Goal: Transaction & Acquisition: Purchase product/service

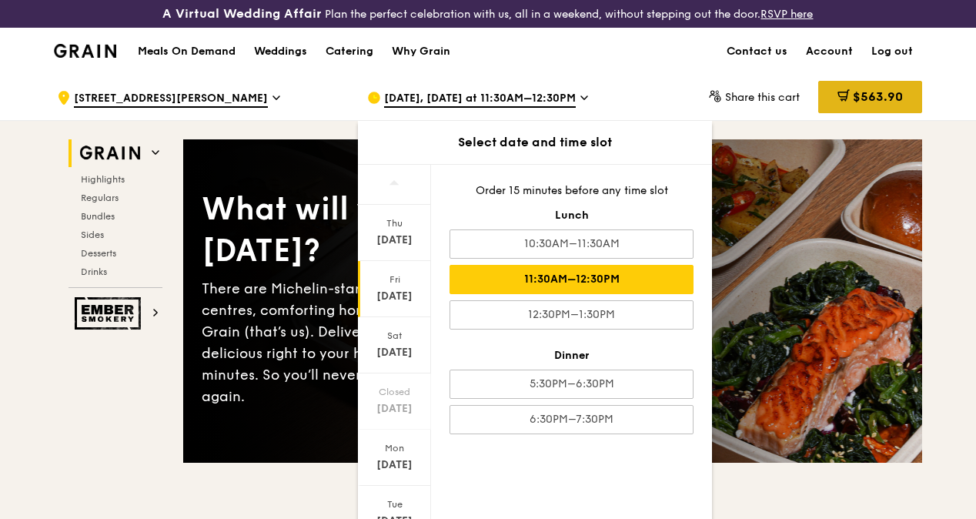
click at [842, 102] on icon at bounding box center [844, 95] width 12 height 12
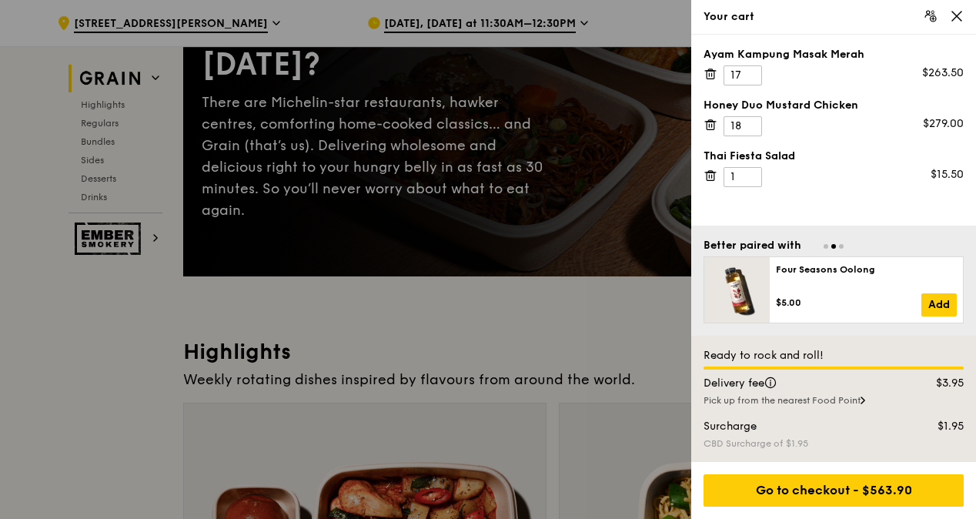
scroll to position [385, 0]
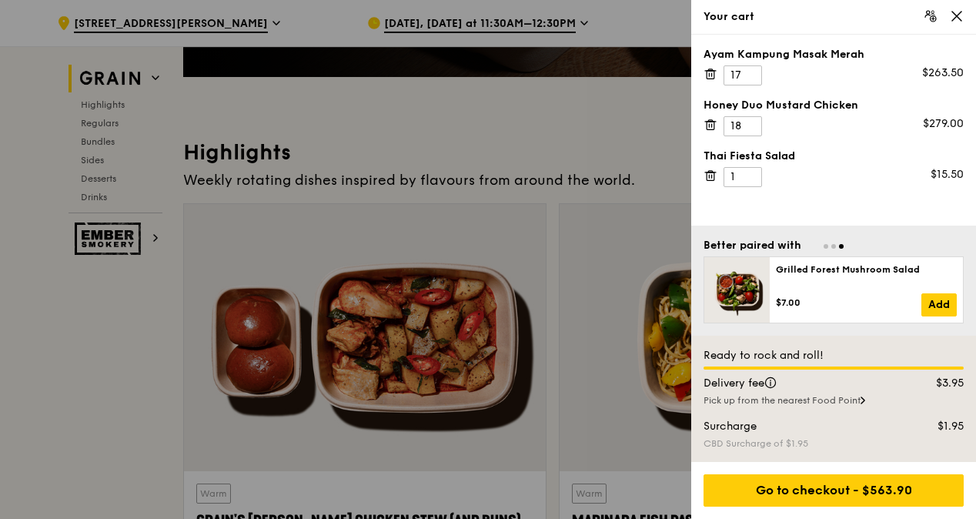
click at [849, 485] on div "Go to checkout - $563.90" at bounding box center [834, 490] width 260 height 32
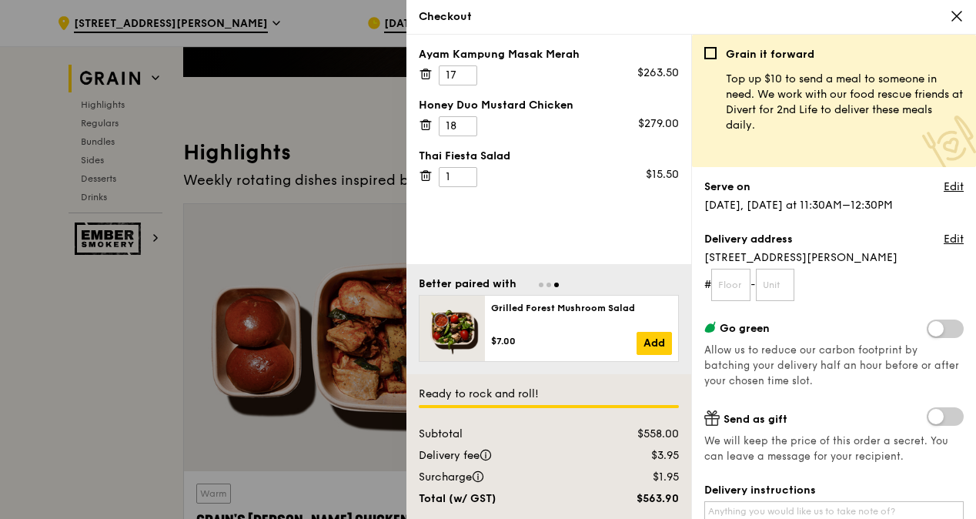
click at [753, 283] on form "# -" at bounding box center [835, 285] width 260 height 32
click at [723, 291] on input "text" at bounding box center [731, 285] width 39 height 32
type input "11"
click at [785, 282] on input "text" at bounding box center [775, 285] width 39 height 32
type input "03"
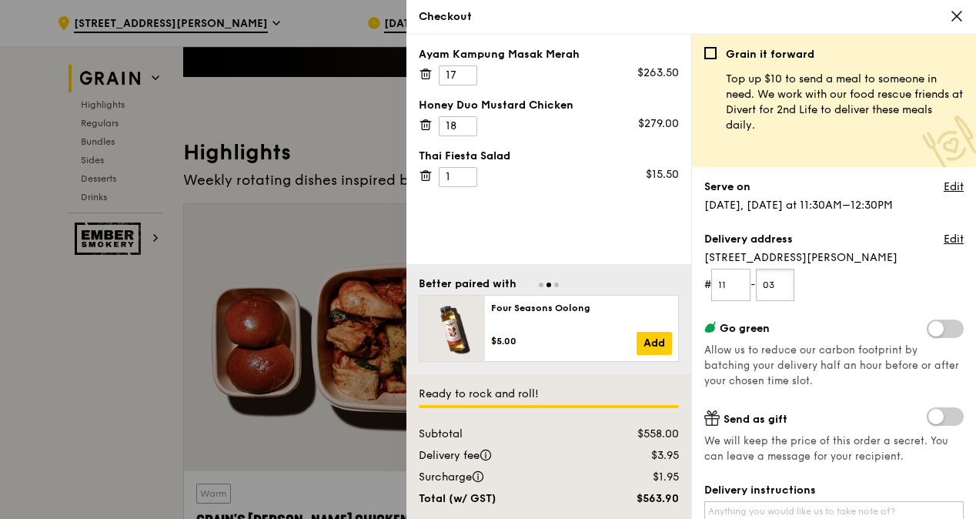
scroll to position [231, 0]
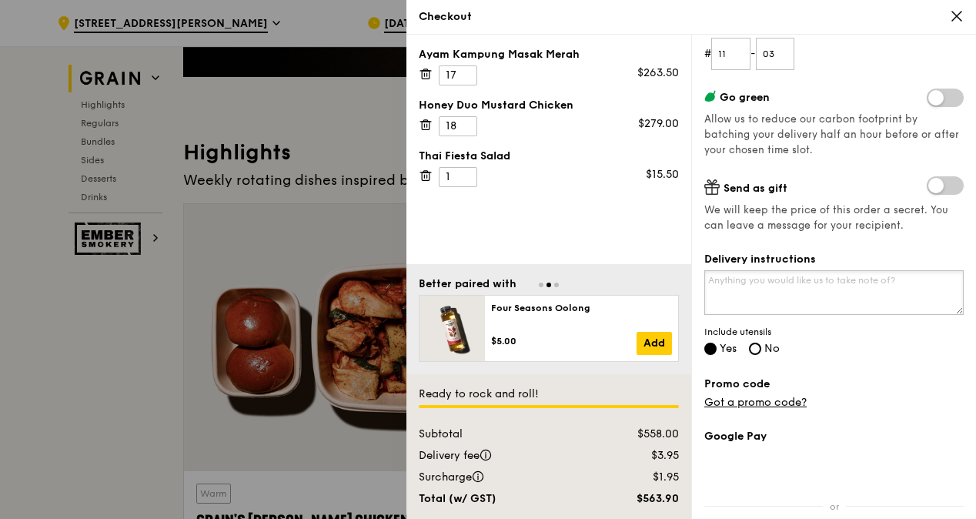
click at [819, 299] on textarea "Delivery instructions" at bounding box center [835, 292] width 260 height 45
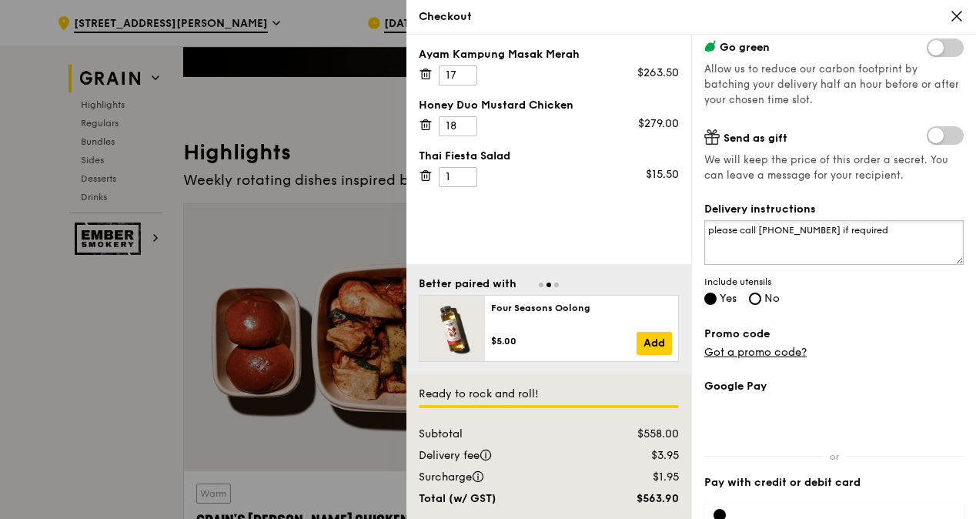
scroll to position [366, 0]
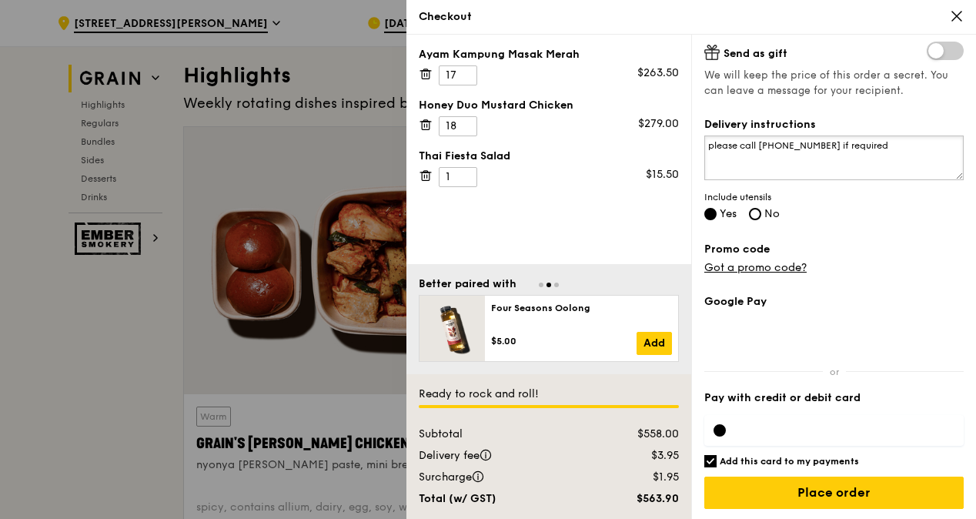
type textarea "please call [PHONE_NUMBER] if required"
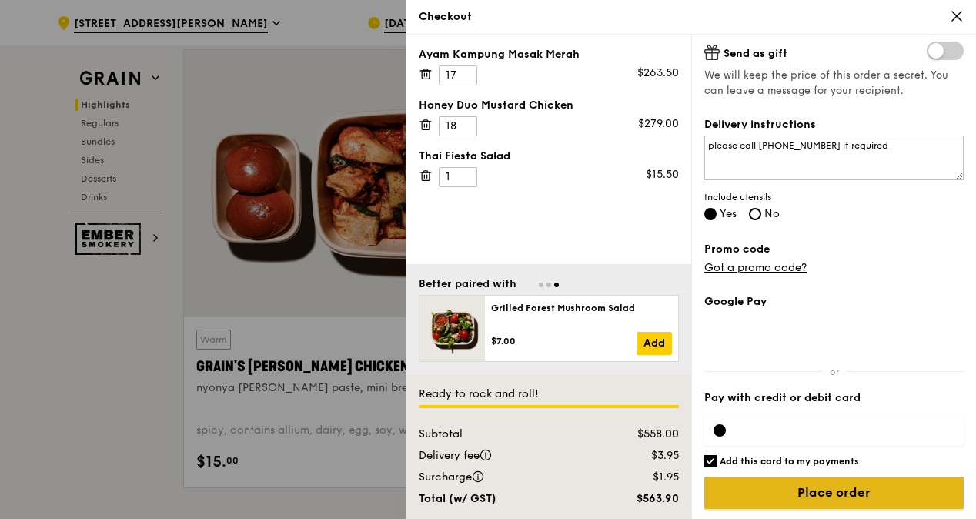
click at [873, 493] on input "Place order" at bounding box center [835, 493] width 260 height 32
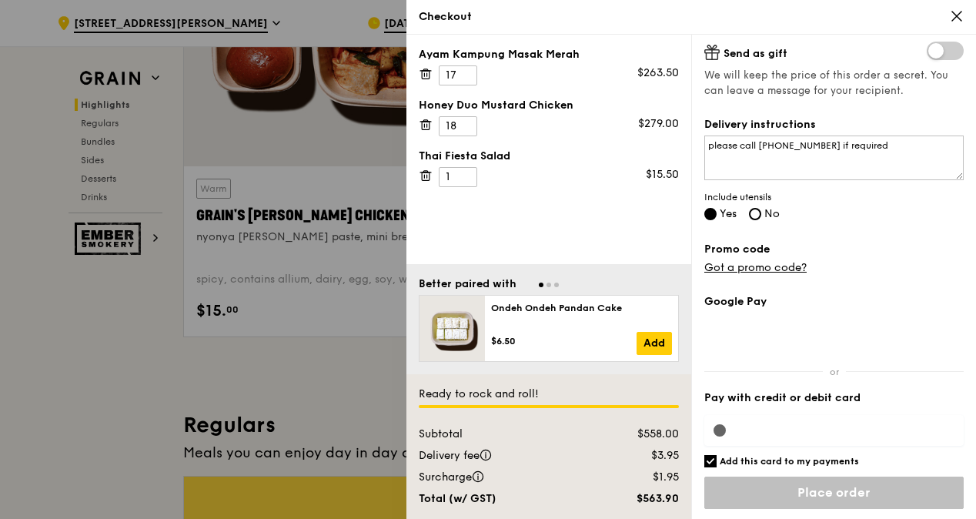
scroll to position [693, 0]
